Goal: Task Accomplishment & Management: Complete application form

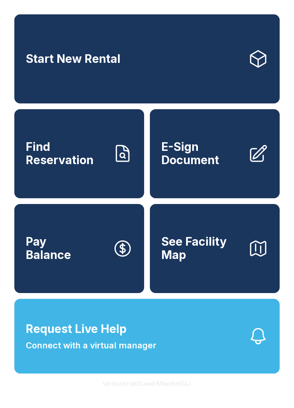
click at [228, 165] on span "E-Sign Document" at bounding box center [202, 153] width 81 height 26
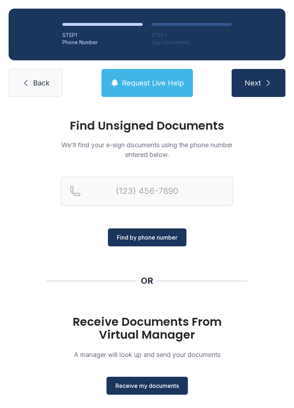
click at [131, 386] on span "Receive my documents" at bounding box center [148, 385] width 64 height 9
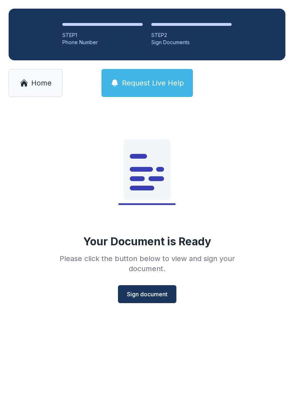
click at [136, 300] on button "Sign document" at bounding box center [147, 294] width 59 height 18
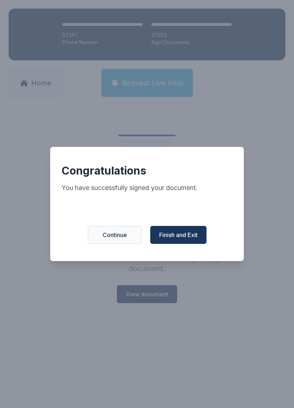
click at [178, 244] on button "Finish and Exit" at bounding box center [178, 235] width 56 height 18
